Goal: Information Seeking & Learning: Learn about a topic

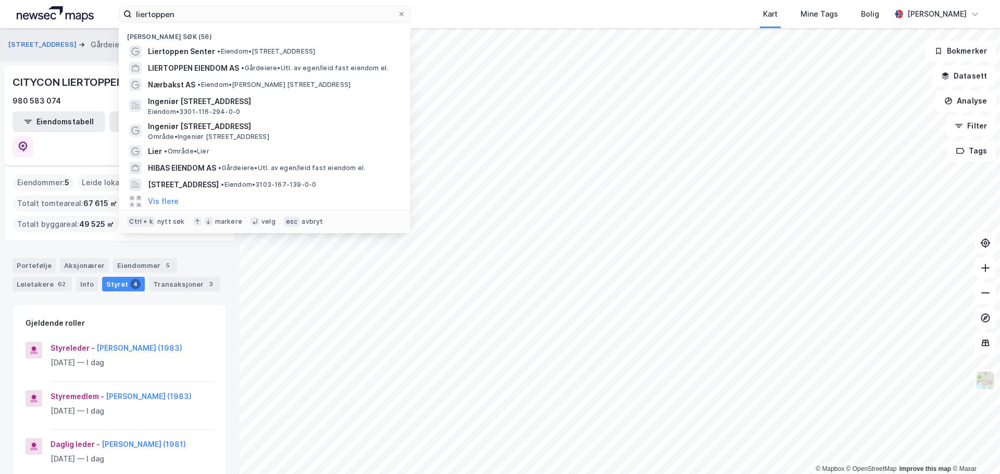
scroll to position [52, 0]
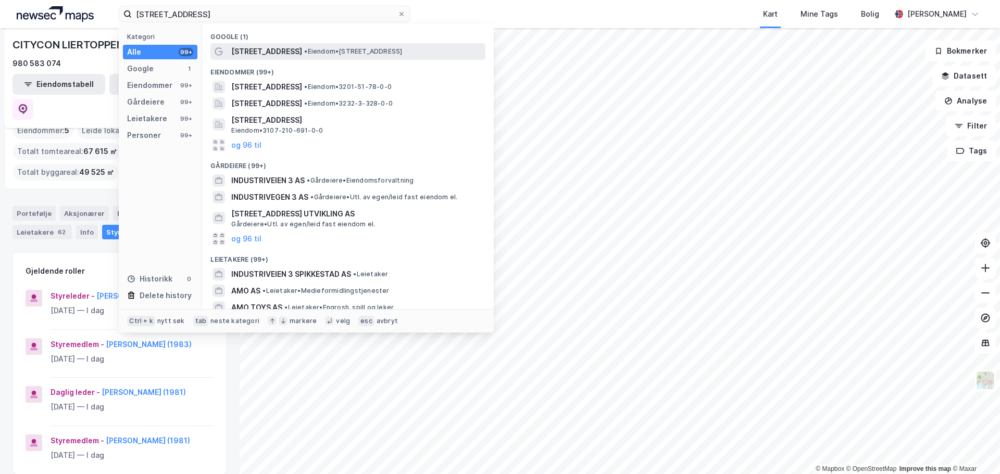
type input "[STREET_ADDRESS]"
click at [263, 54] on span "[STREET_ADDRESS]" at bounding box center [266, 51] width 71 height 13
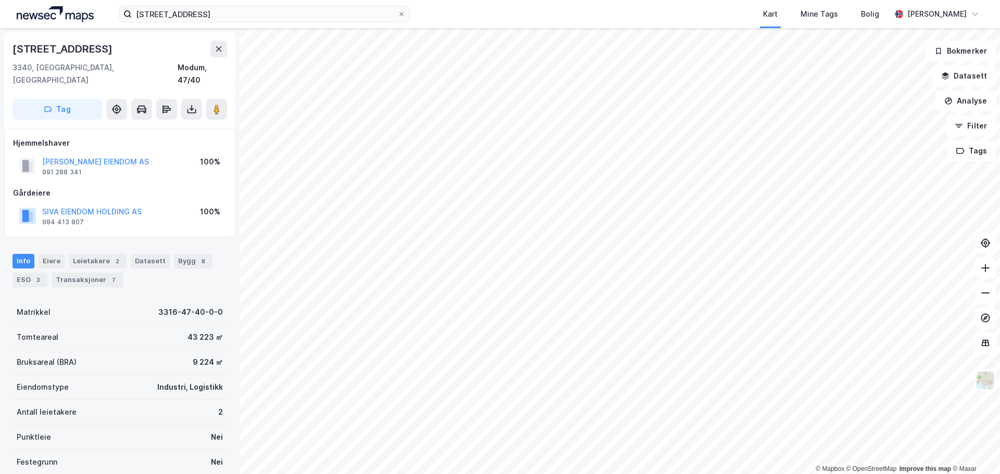
scroll to position [1, 0]
click at [99, 254] on div "Leietakere 2" at bounding box center [98, 261] width 58 height 15
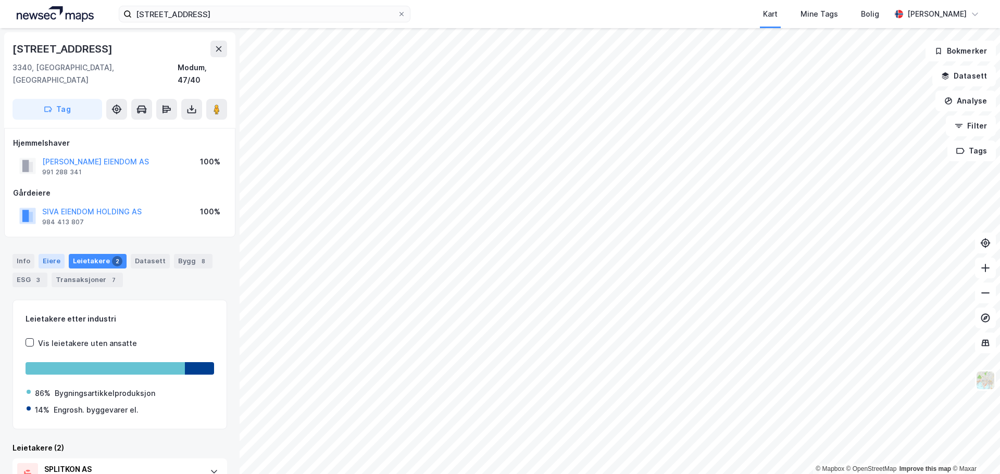
click at [53, 254] on div "Eiere" at bounding box center [52, 261] width 26 height 15
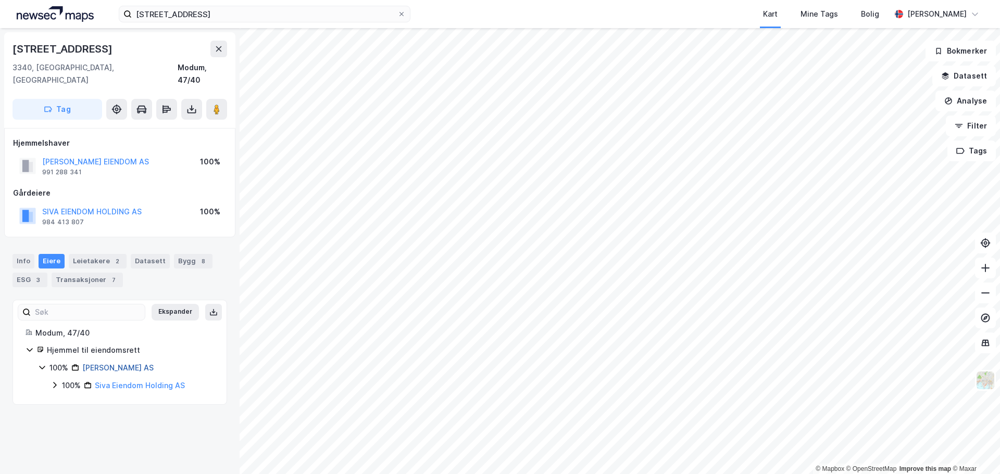
click at [133, 364] on link "[PERSON_NAME] AS" at bounding box center [117, 368] width 71 height 9
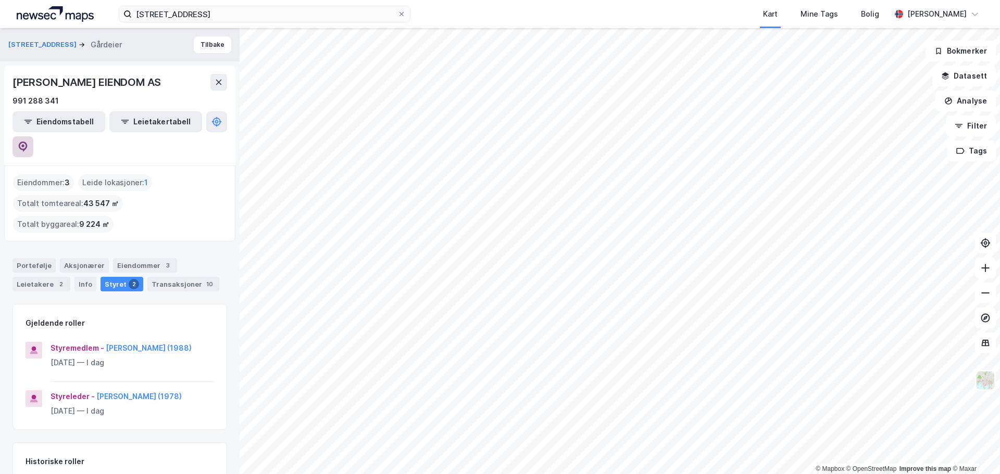
click at [28, 142] on icon at bounding box center [23, 147] width 9 height 10
click at [148, 258] on div "Eiendommer 3" at bounding box center [145, 265] width 64 height 15
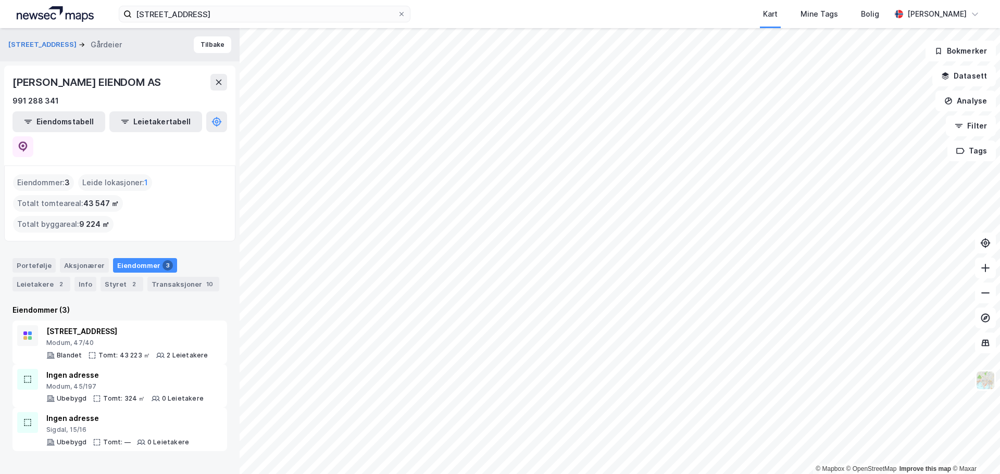
click at [50, 174] on div "Eiendommer : 3" at bounding box center [43, 182] width 61 height 17
click at [76, 258] on div "Aksjonærer" at bounding box center [84, 265] width 49 height 15
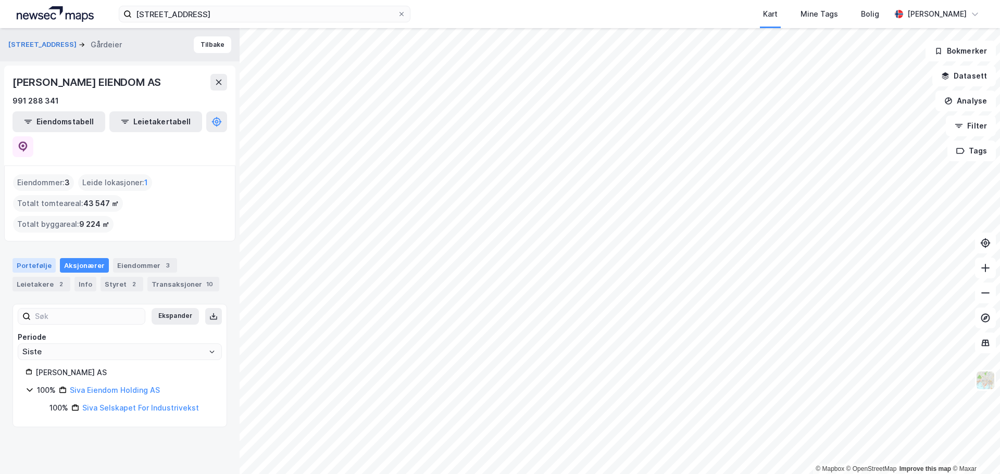
click at [36, 258] on div "Portefølje" at bounding box center [34, 265] width 43 height 15
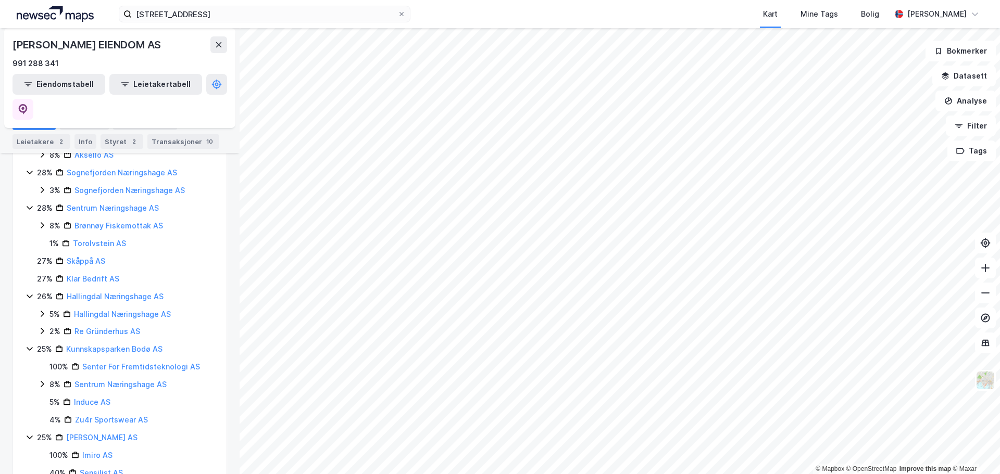
scroll to position [2656, 0]
